Goal: Learn about a topic

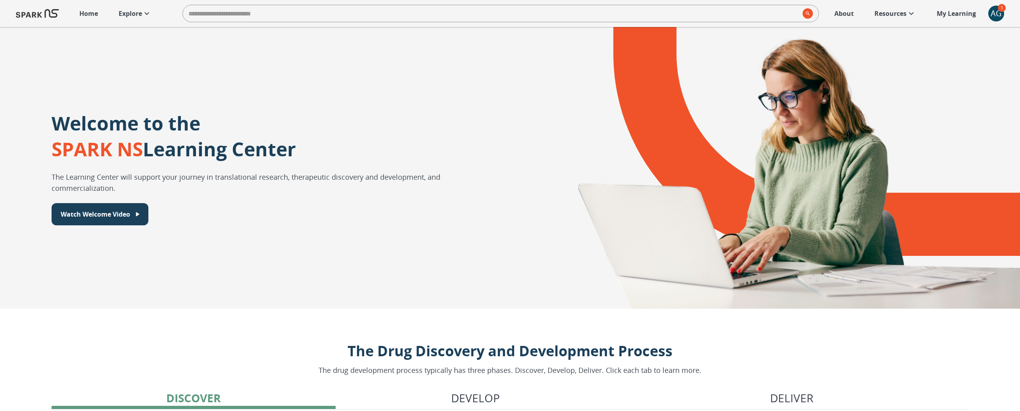
click at [137, 10] on p "Explore" at bounding box center [130, 14] width 23 height 10
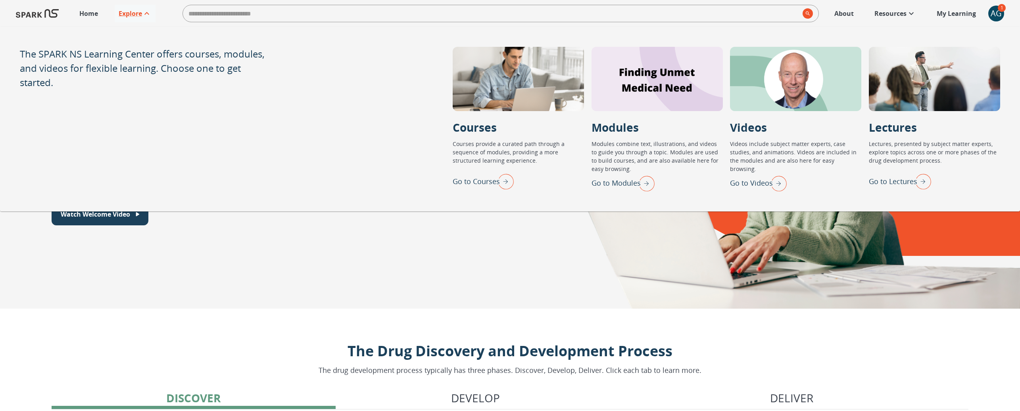
click at [642, 181] on img "Go to Modules" at bounding box center [645, 183] width 20 height 21
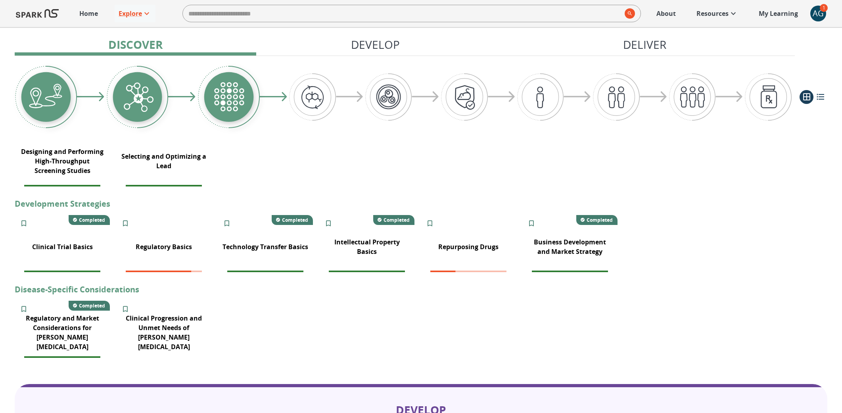
scroll to position [365, 0]
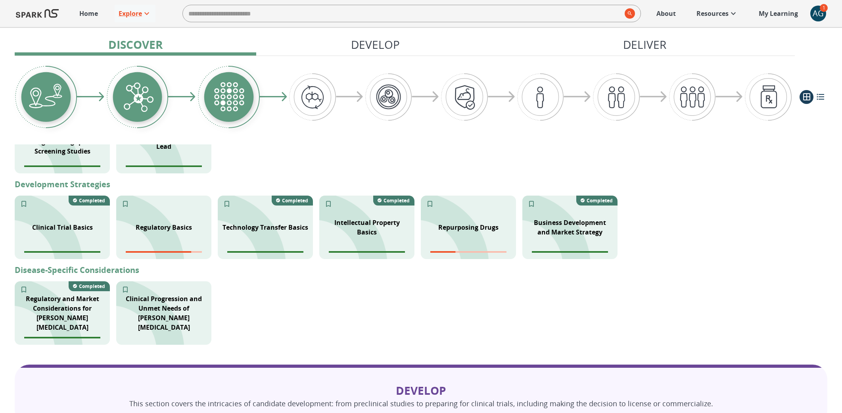
click at [767, 16] on p "My Learning" at bounding box center [778, 14] width 39 height 10
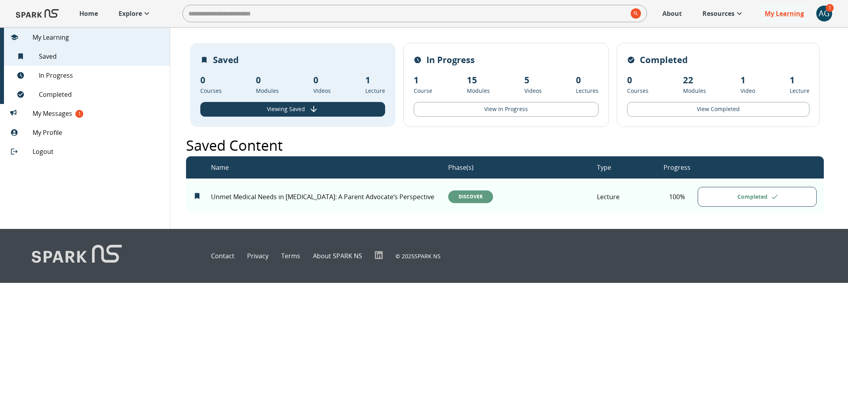
click at [825, 20] on div "AG" at bounding box center [825, 14] width 16 height 16
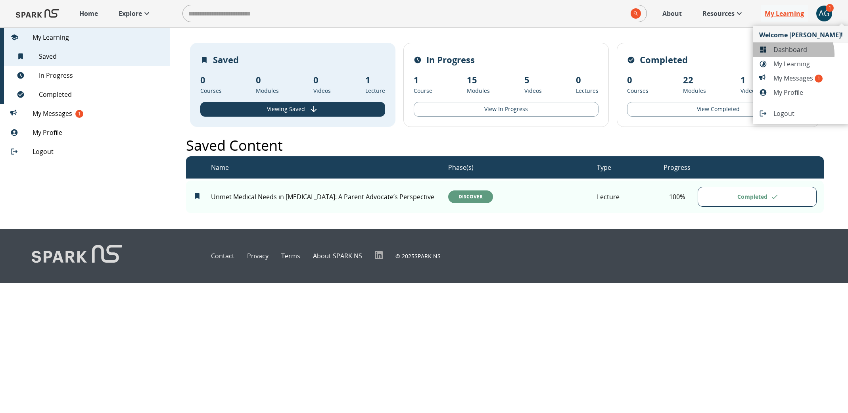
click at [792, 54] on li "Dashboard" at bounding box center [801, 49] width 96 height 14
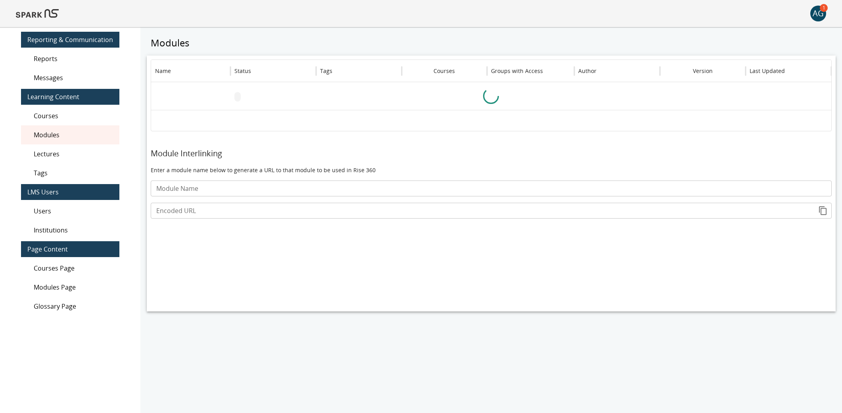
click at [53, 287] on span "Modules Page" at bounding box center [73, 288] width 79 height 10
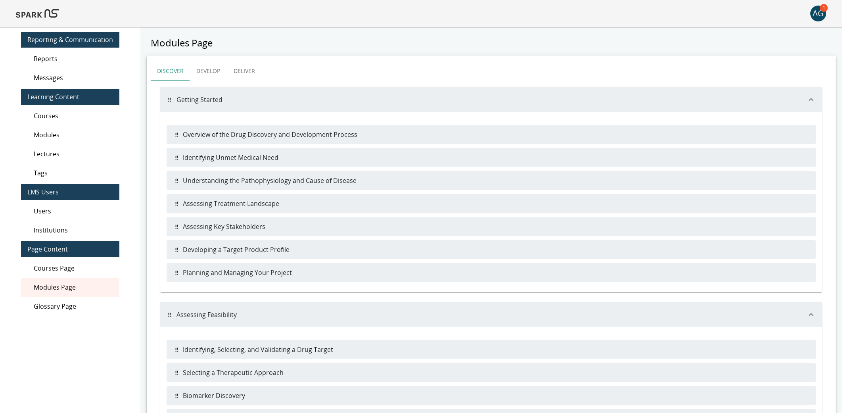
click at [55, 142] on div "Modules" at bounding box center [70, 134] width 98 height 19
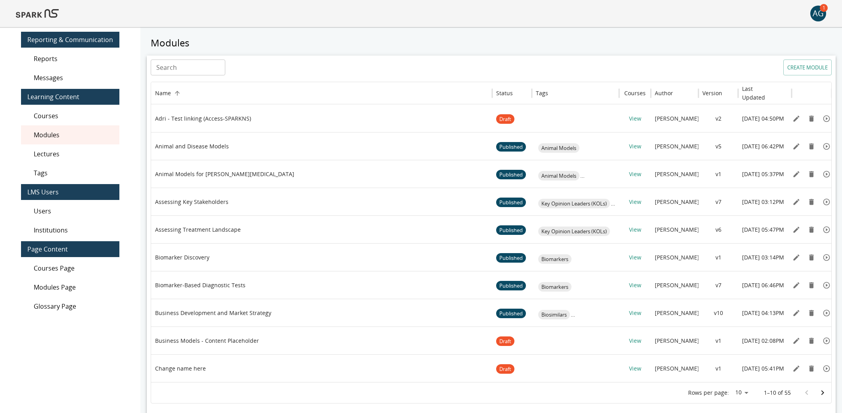
click at [194, 70] on input "Search" at bounding box center [188, 68] width 75 height 16
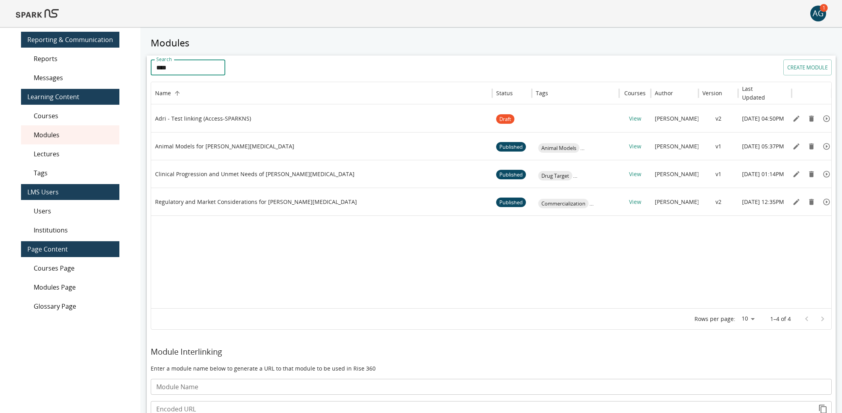
type input "****"
click at [795, 175] on icon "Edit" at bounding box center [797, 174] width 6 height 6
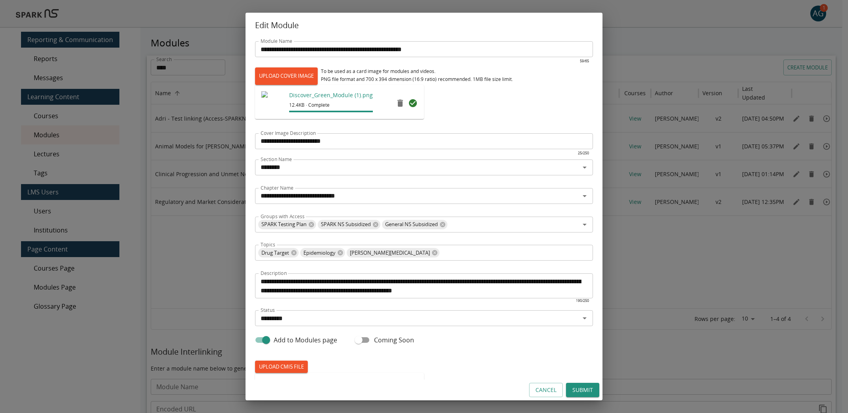
click at [542, 386] on button "Cancel" at bounding box center [546, 390] width 34 height 15
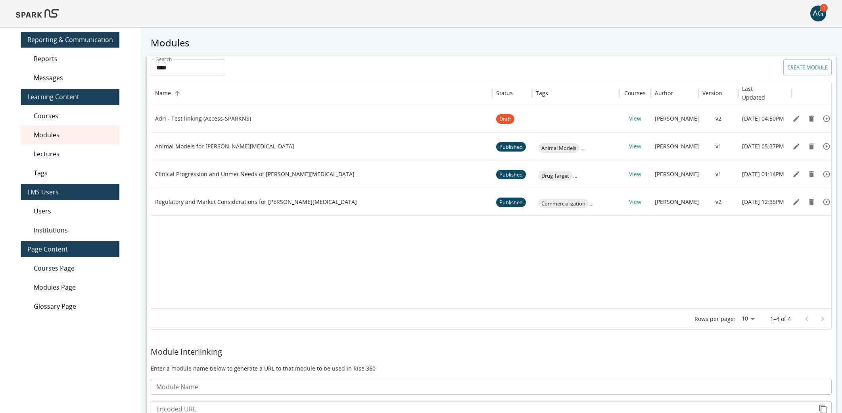
click at [63, 289] on span "Modules Page" at bounding box center [73, 288] width 79 height 10
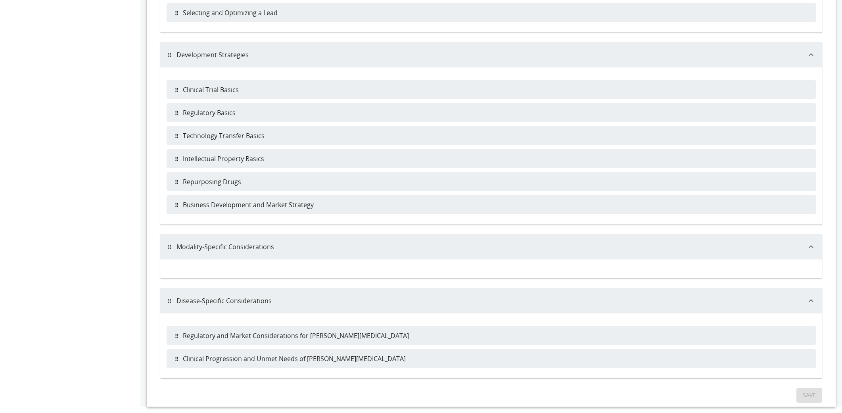
scroll to position [509, 0]
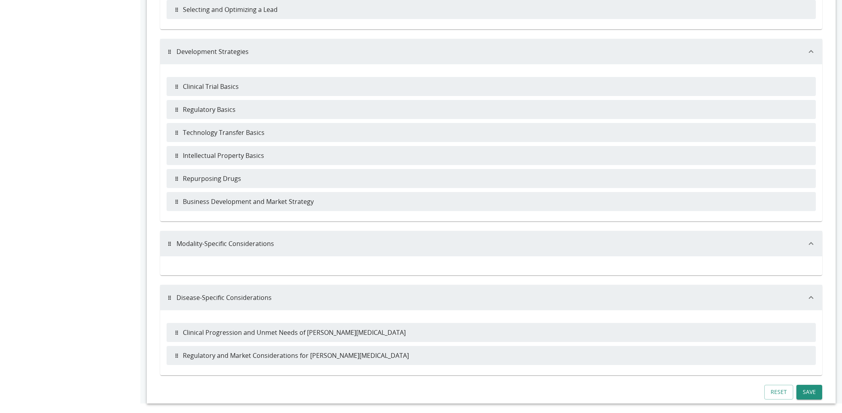
click at [807, 390] on button "Save" at bounding box center [810, 392] width 26 height 15
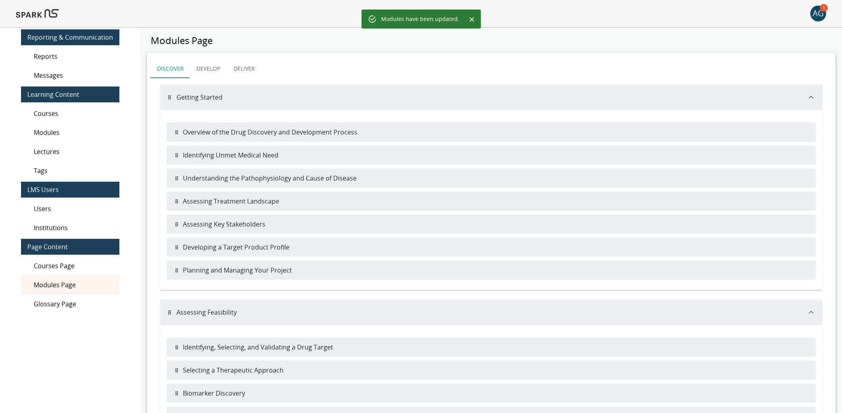
scroll to position [0, 0]
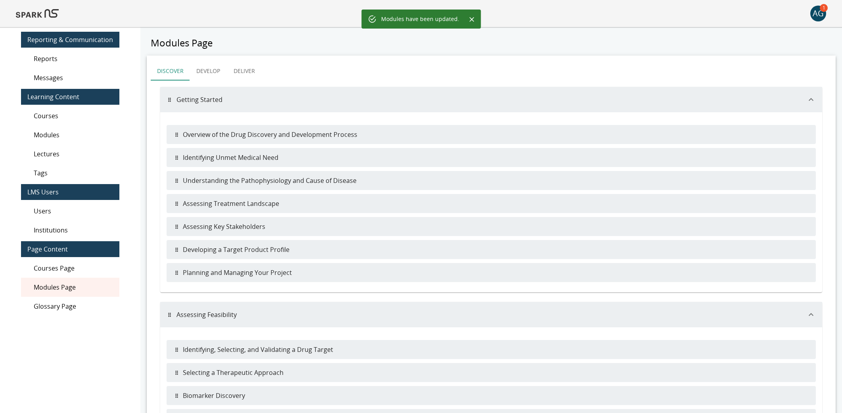
click at [49, 13] on img at bounding box center [37, 13] width 43 height 19
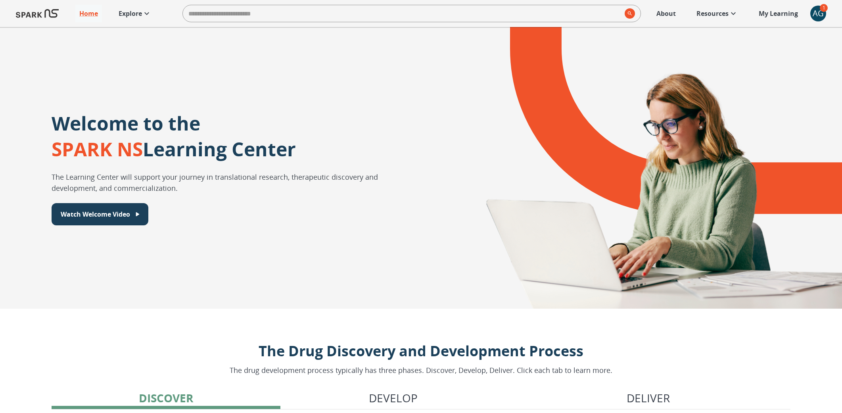
click at [137, 19] on link "Explore" at bounding box center [135, 13] width 41 height 17
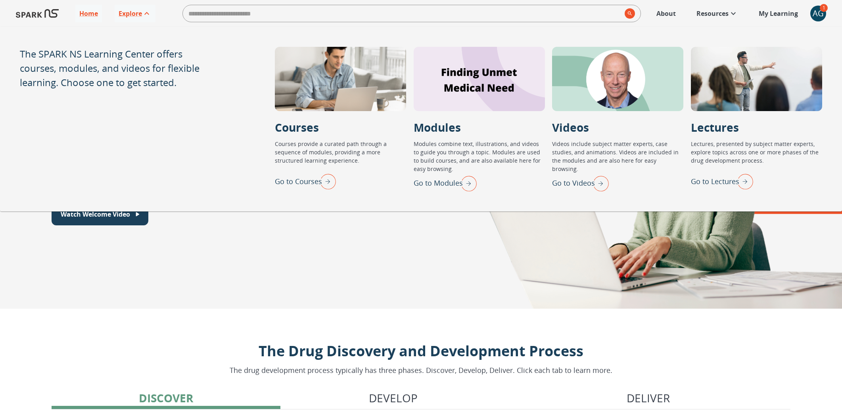
click at [465, 182] on img "Go to Modules" at bounding box center [467, 183] width 20 height 21
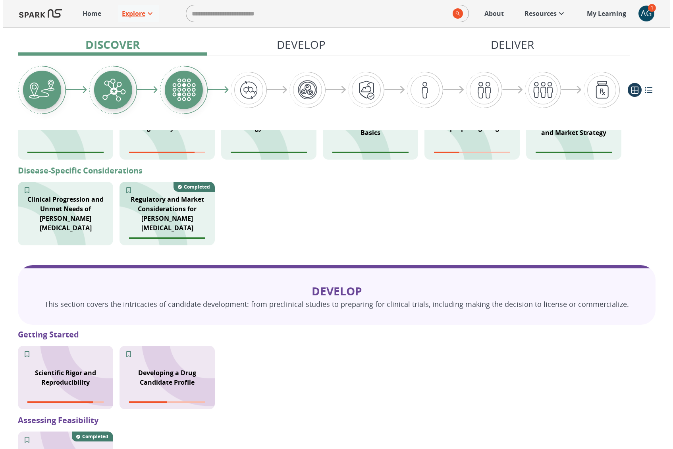
scroll to position [28, 0]
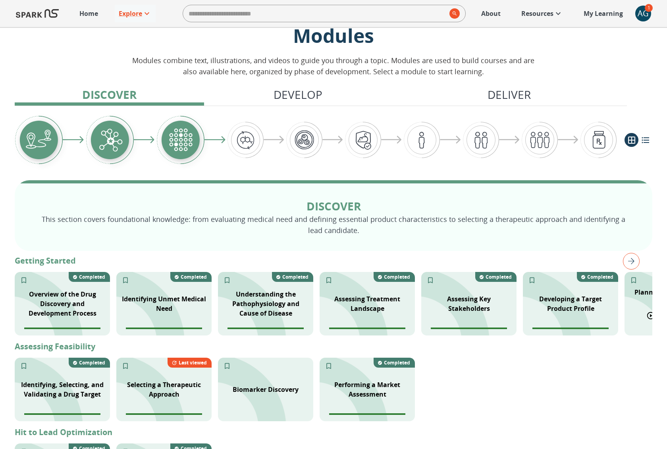
click at [630, 295] on p "Planning and Managing Your Project" at bounding box center [672, 296] width 86 height 19
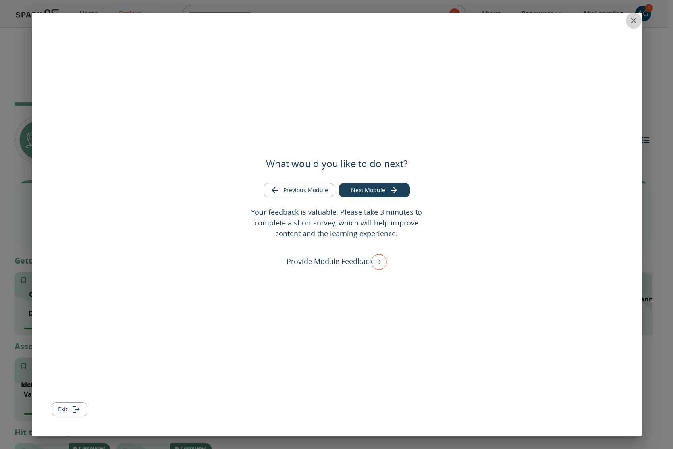
click at [631, 22] on icon "close" at bounding box center [634, 21] width 6 height 6
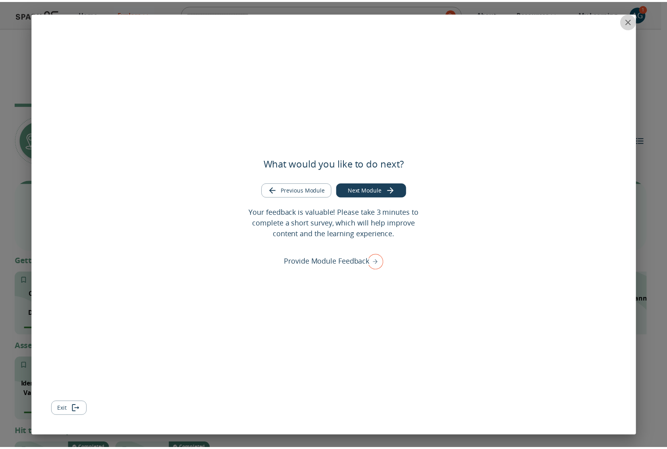
scroll to position [0, 0]
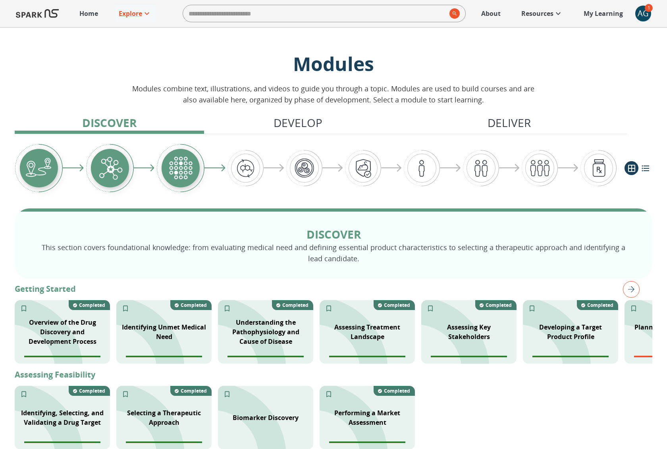
click at [639, 15] on div "AG" at bounding box center [643, 14] width 16 height 16
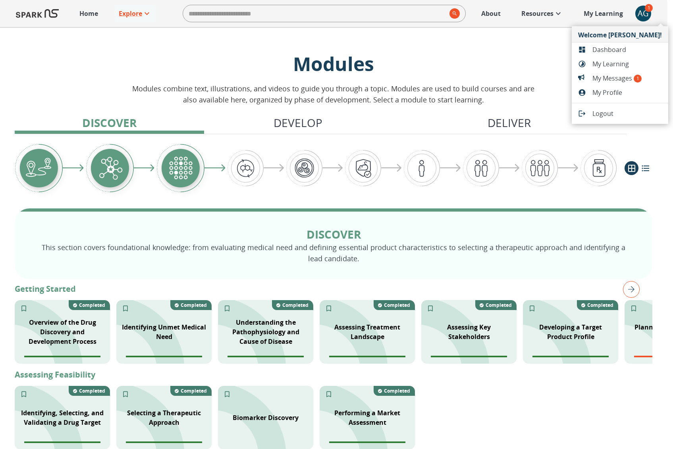
click at [608, 53] on span "Dashboard" at bounding box center [626, 50] width 69 height 10
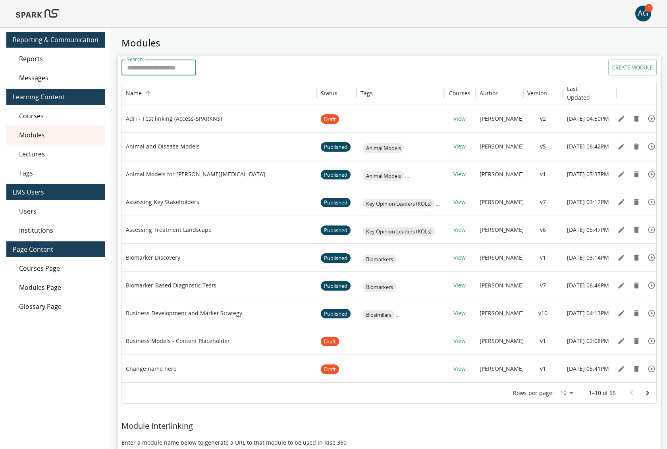
click at [150, 61] on input "Search" at bounding box center [158, 68] width 75 height 16
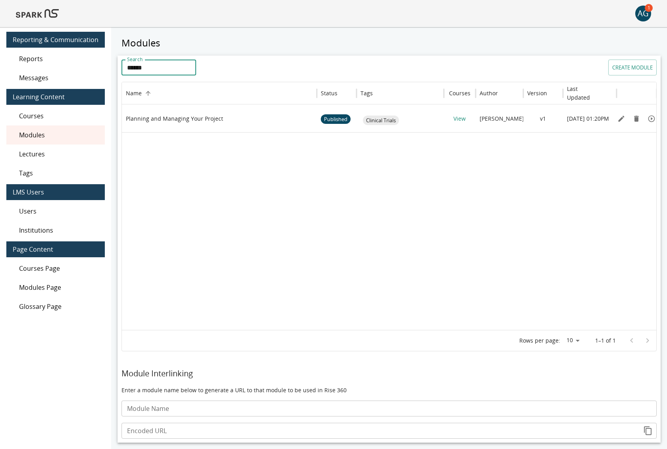
type input "******"
click at [162, 115] on p "Planning and Managing Your Project" at bounding box center [174, 119] width 97 height 8
copy p "Planning and Managing Your Project"
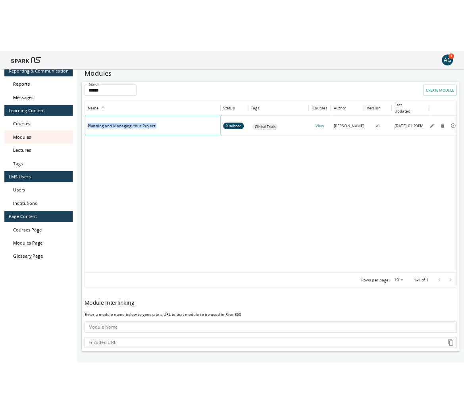
scroll to position [12, 0]
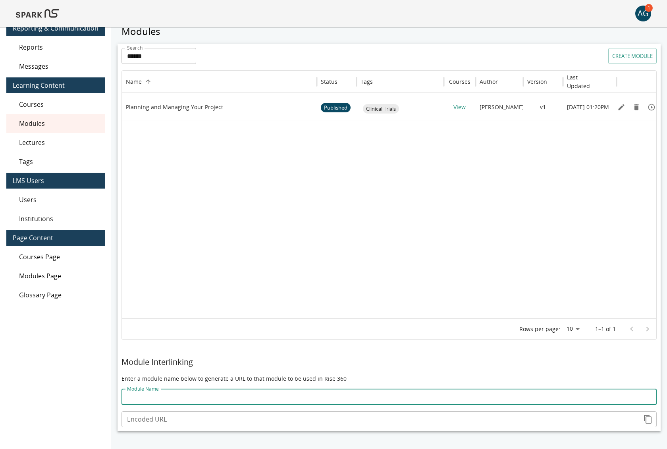
click at [191, 394] on input "Module Name" at bounding box center [388, 397] width 535 height 16
paste input "**********"
type input "**********"
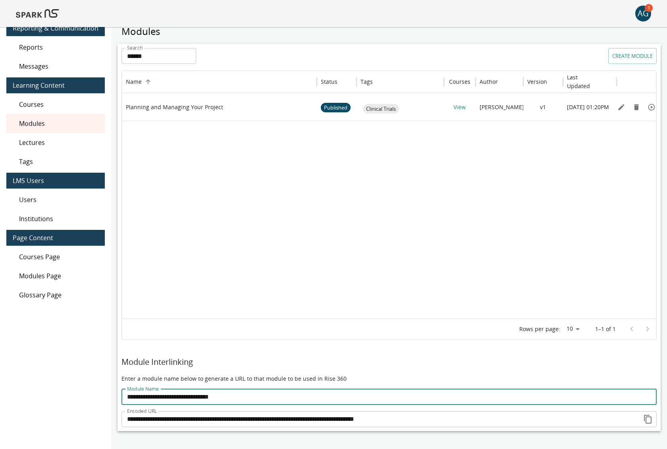
type input "**********"
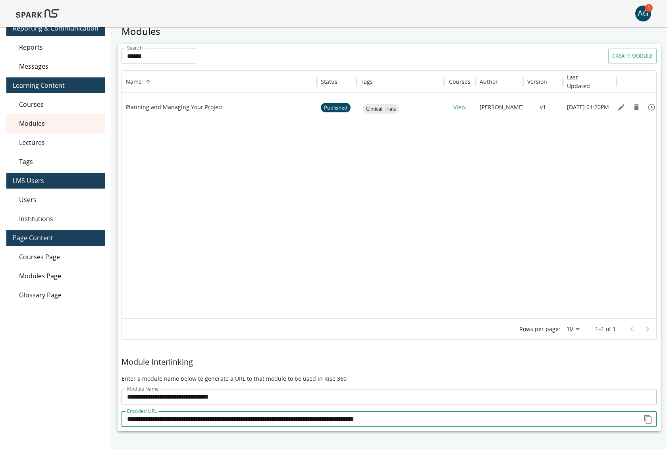
click at [281, 411] on input "**********" at bounding box center [378, 419] width 515 height 16
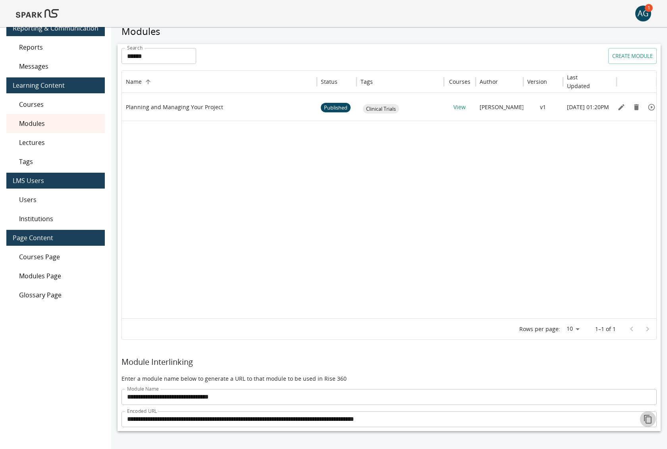
click at [647, 411] on icon "copy to clipboard" at bounding box center [648, 419] width 10 height 10
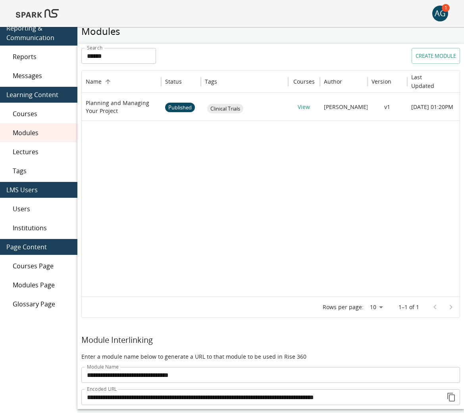
click at [437, 8] on div "AG" at bounding box center [440, 14] width 16 height 16
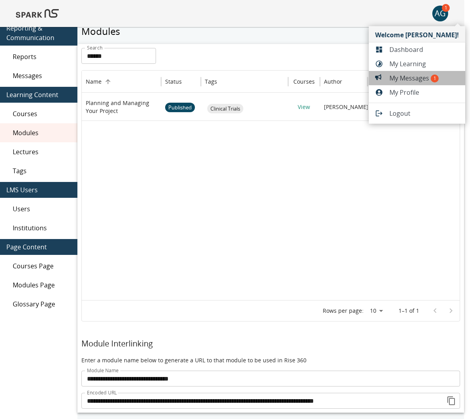
click at [419, 74] on span "My Messages 1" at bounding box center [423, 78] width 69 height 10
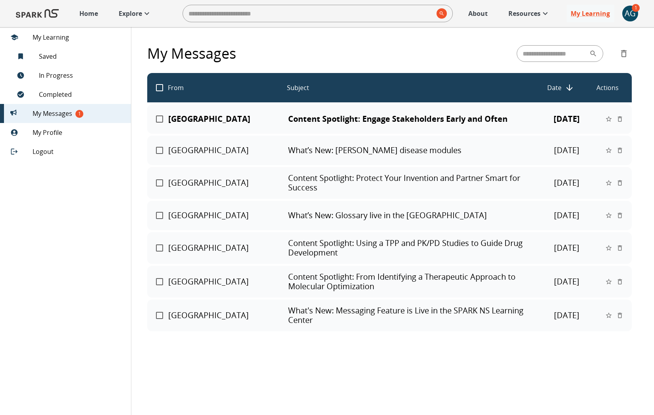
click at [124, 8] on link "Explore" at bounding box center [135, 13] width 41 height 17
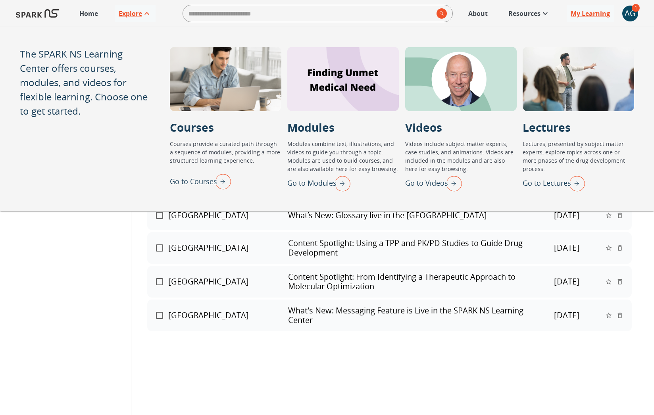
click at [581, 180] on img "Go to Lectures" at bounding box center [575, 183] width 20 height 21
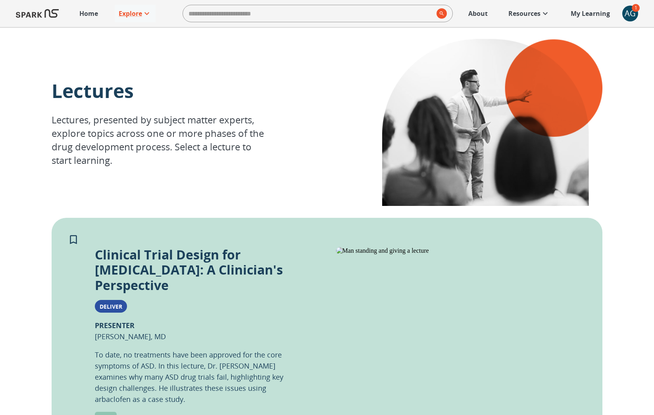
click at [536, 16] on p "Resources" at bounding box center [524, 14] width 32 height 10
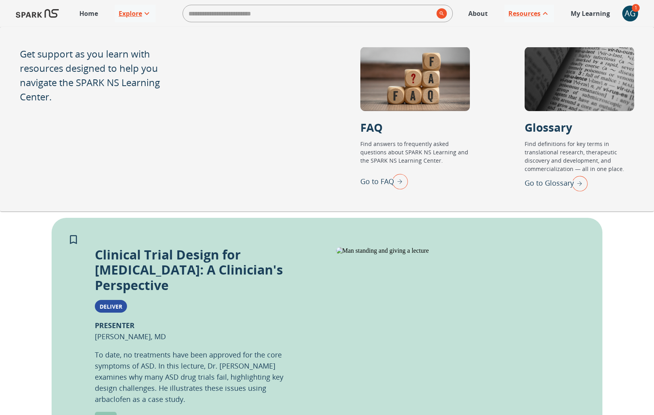
click at [144, 10] on icon at bounding box center [147, 14] width 10 height 10
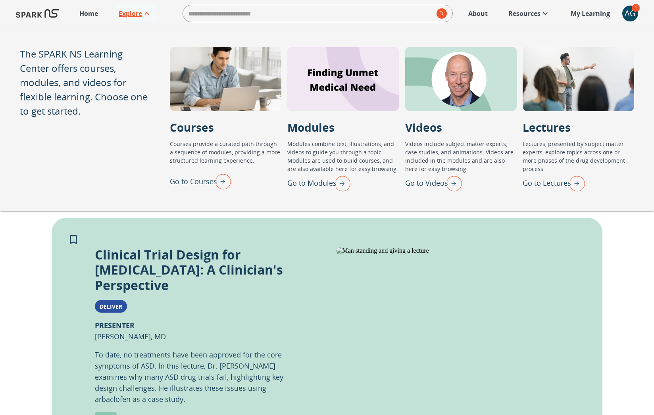
click at [346, 188] on img "Go to Modules" at bounding box center [341, 183] width 20 height 21
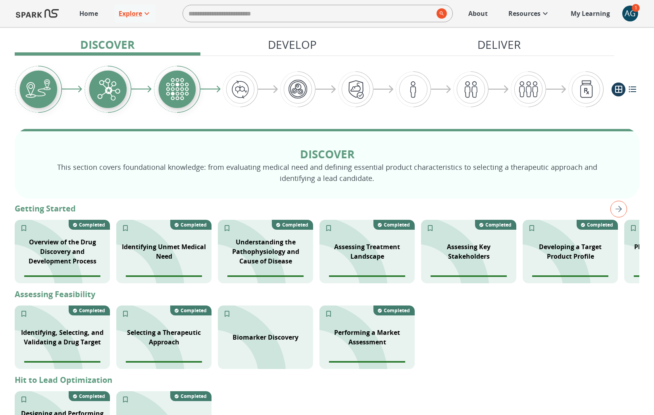
scroll to position [85, 0]
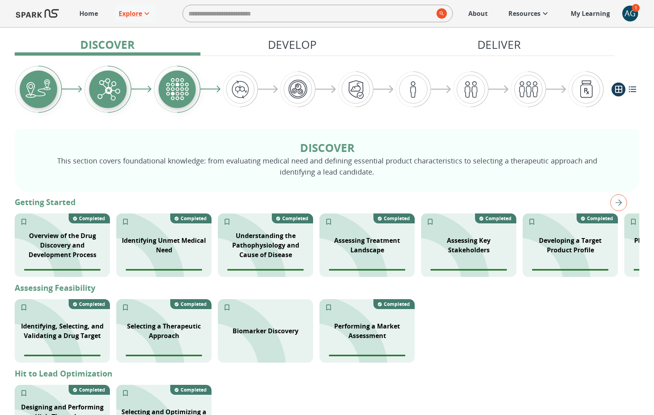
click at [613, 209] on img "right" at bounding box center [618, 202] width 17 height 17
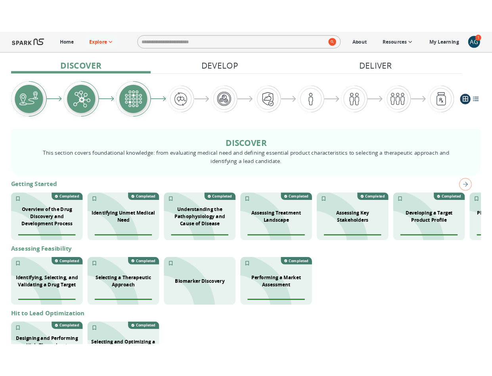
scroll to position [0, 83]
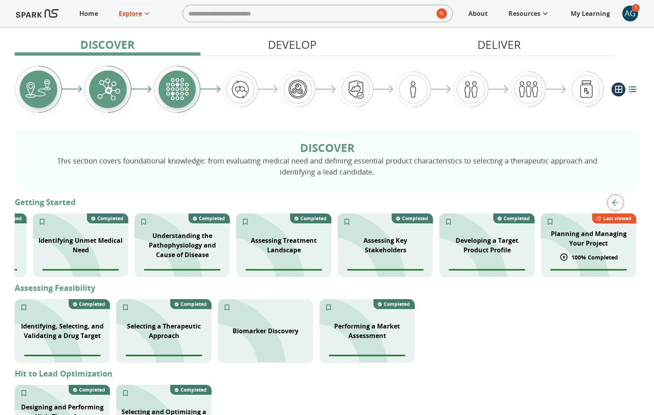
click at [583, 239] on p "Planning and Managing Your Project" at bounding box center [589, 238] width 86 height 19
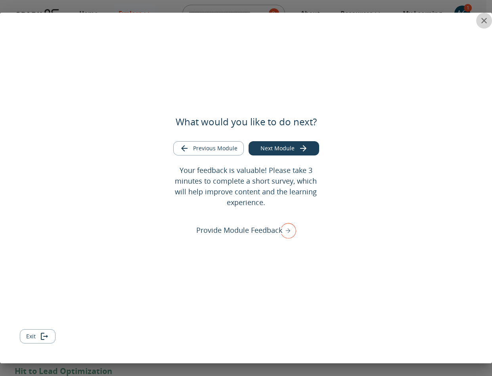
click at [480, 22] on icon "close" at bounding box center [485, 21] width 10 height 10
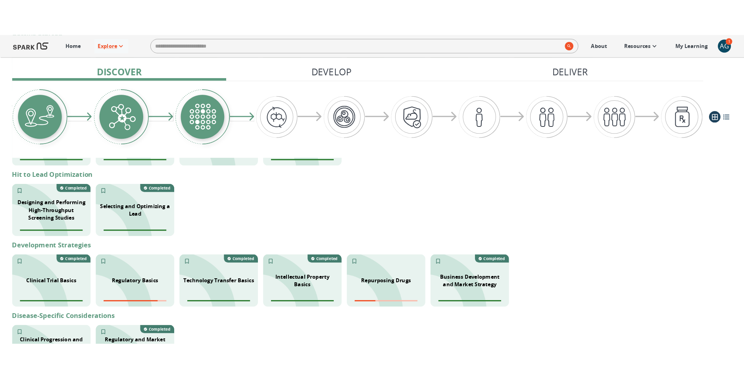
scroll to position [27, 0]
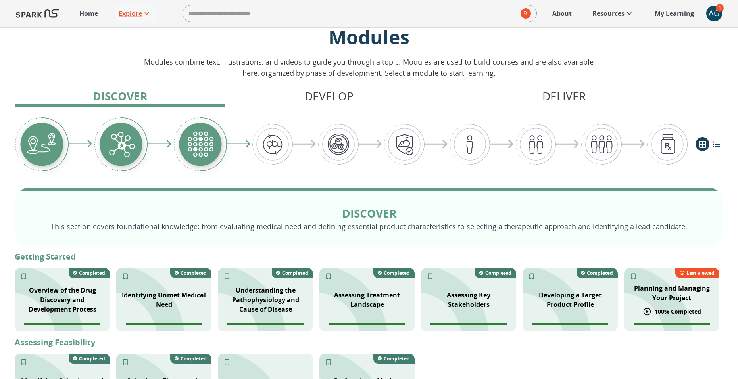
click at [667, 291] on p "Planning and Managing Your Project" at bounding box center [672, 293] width 86 height 19
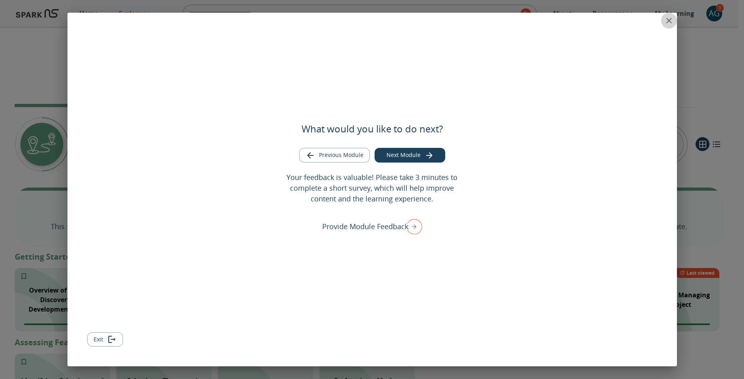
click at [665, 18] on icon "close" at bounding box center [669, 21] width 10 height 10
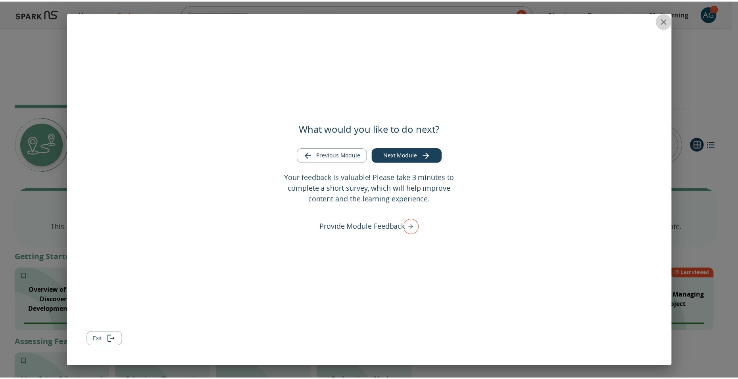
scroll to position [0, 0]
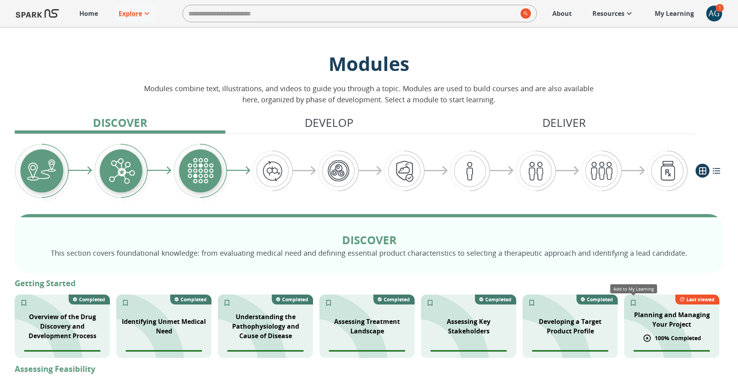
click at [629, 306] on icon "Add to My Learning" at bounding box center [633, 303] width 8 height 8
click at [684, 328] on p "Planning and Managing Your Project" at bounding box center [672, 319] width 86 height 19
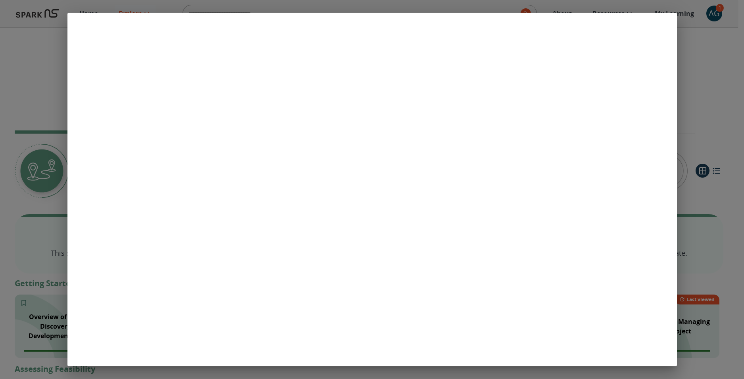
click at [45, 89] on div at bounding box center [372, 189] width 744 height 379
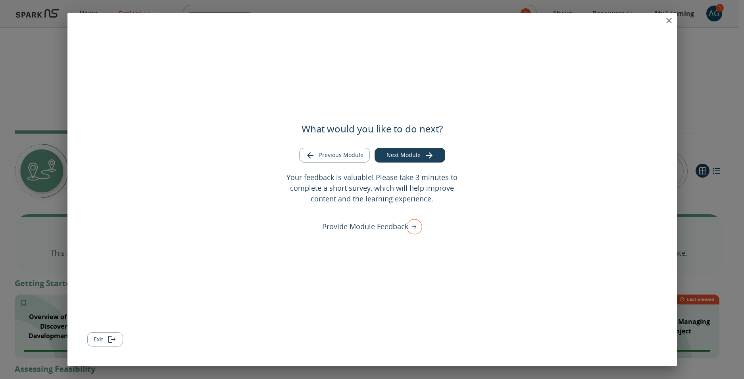
click at [670, 19] on icon "close" at bounding box center [669, 21] width 6 height 6
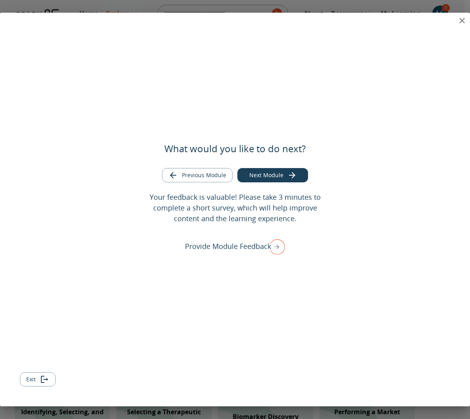
click at [460, 18] on icon "close" at bounding box center [462, 21] width 10 height 10
